Goal: Find specific page/section: Find specific page/section

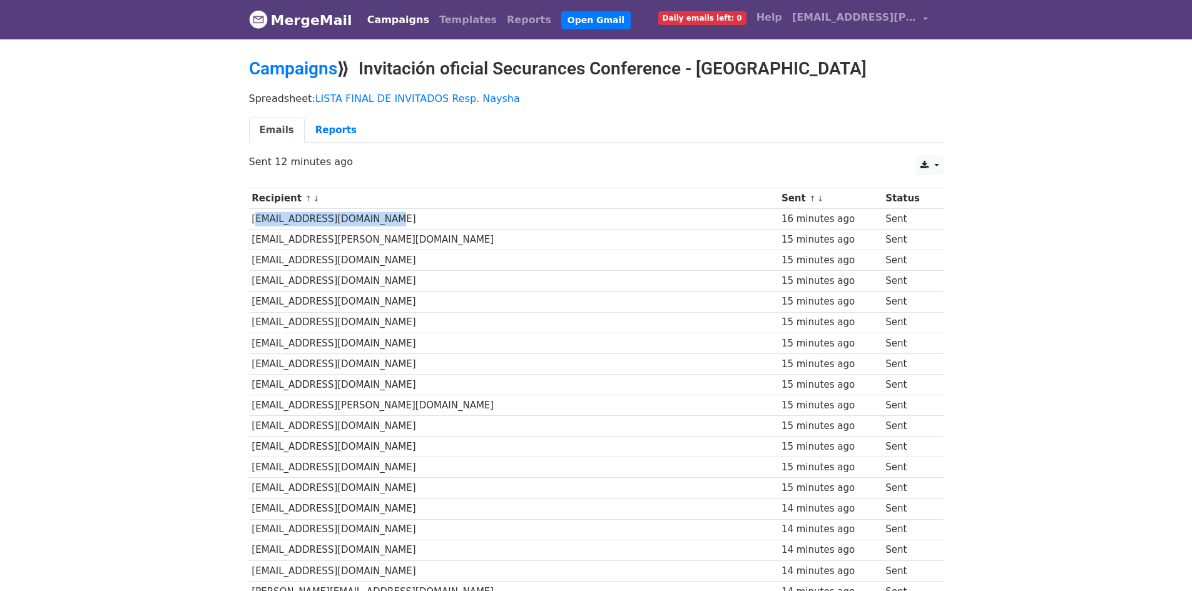
drag, startPoint x: 250, startPoint y: 223, endPoint x: 372, endPoint y: 215, distance: 122.2
click at [372, 215] on td "[EMAIL_ADDRESS][DOMAIN_NAME]" at bounding box center [514, 219] width 530 height 21
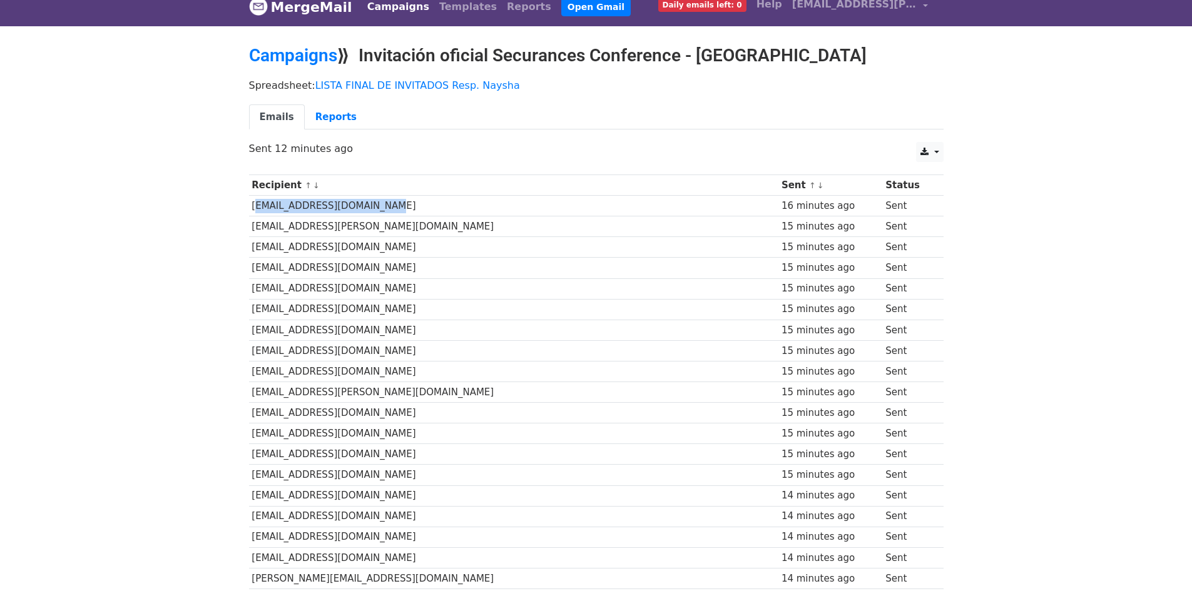
scroll to position [13, 0]
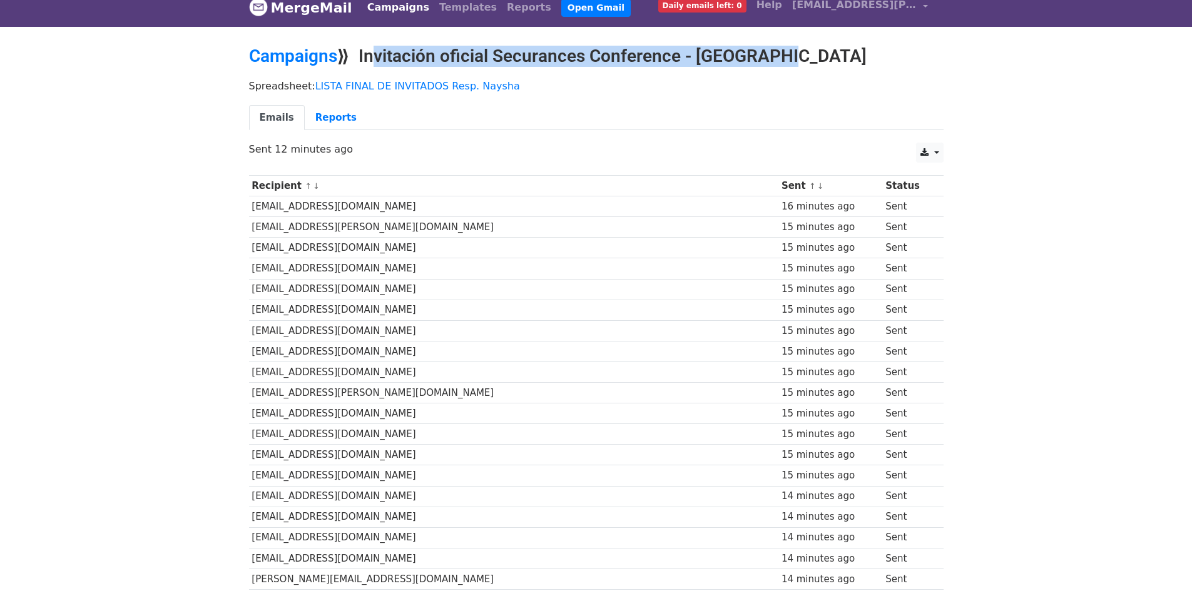
drag, startPoint x: 363, startPoint y: 55, endPoint x: 787, endPoint y: 57, distance: 423.5
click at [787, 57] on h2 "Campaigns ⟫ Invitación oficial Securances Conference - [GEOGRAPHIC_DATA]" at bounding box center [596, 56] width 694 height 21
copy h2 "Invitación oficial Securances Conference - [GEOGRAPHIC_DATA]"
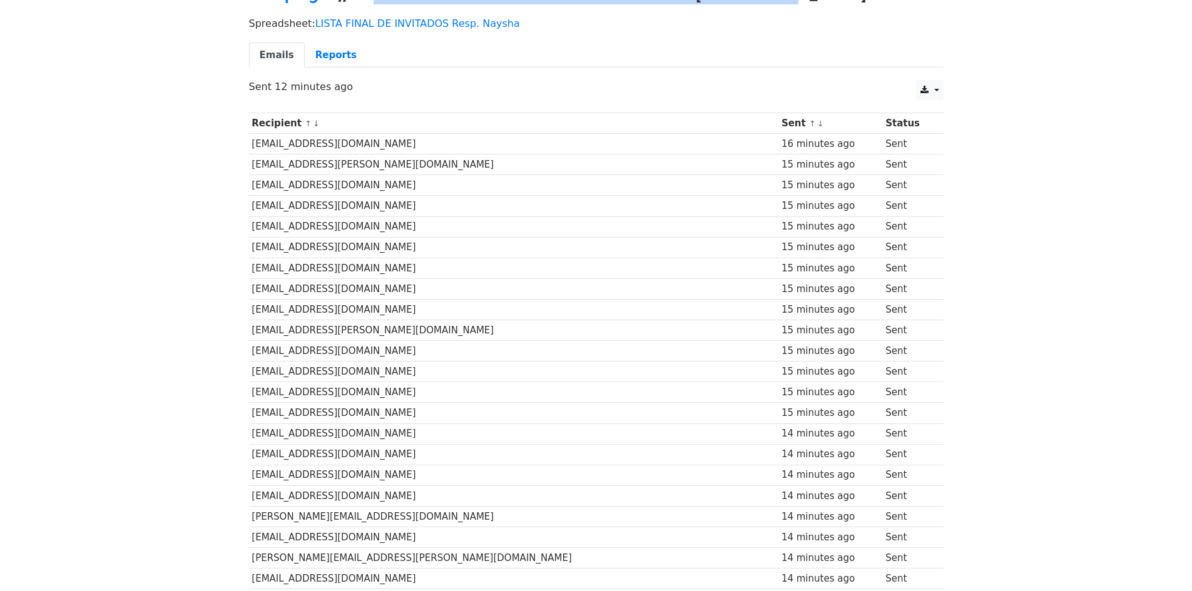
scroll to position [0, 0]
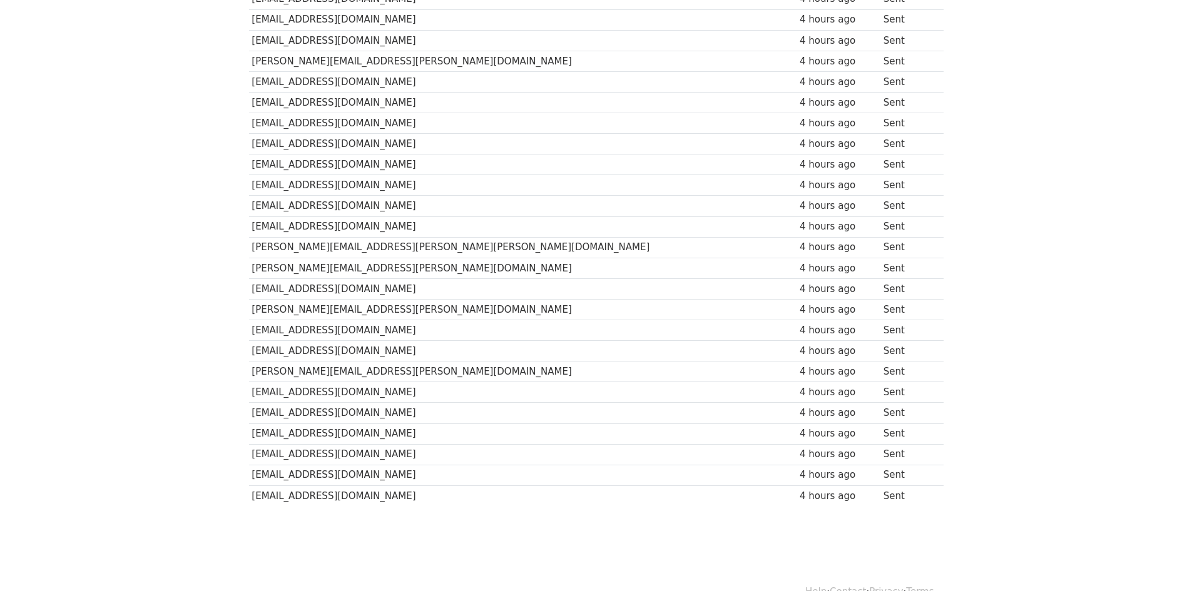
scroll to position [763, 0]
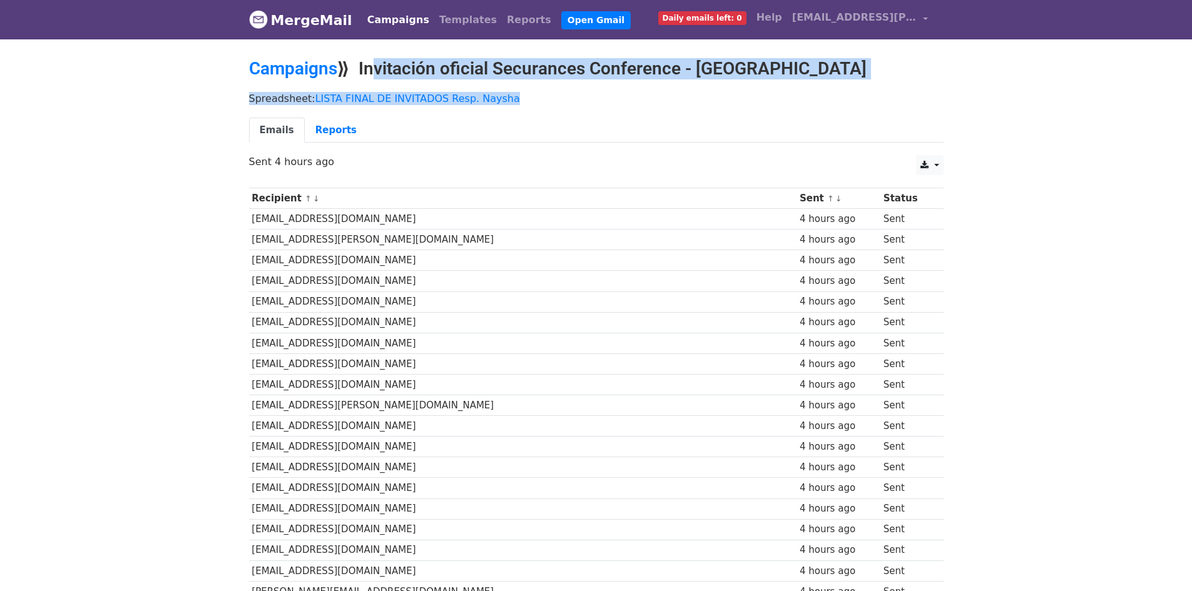
copy main "Invitación oficial Securances Conference - Arequipa Spreadsheet: LISTA FINAL DE…"
copy h2 "Invitación oficial Securances Conference - [GEOGRAPHIC_DATA]"
drag, startPoint x: 365, startPoint y: 68, endPoint x: 781, endPoint y: 74, distance: 416.6
click at [781, 74] on h2 "Campaigns ⟫ Invitación oficial Securances Conference - [GEOGRAPHIC_DATA]" at bounding box center [596, 68] width 694 height 21
